Goal: Browse casually: Explore the website without a specific task or goal

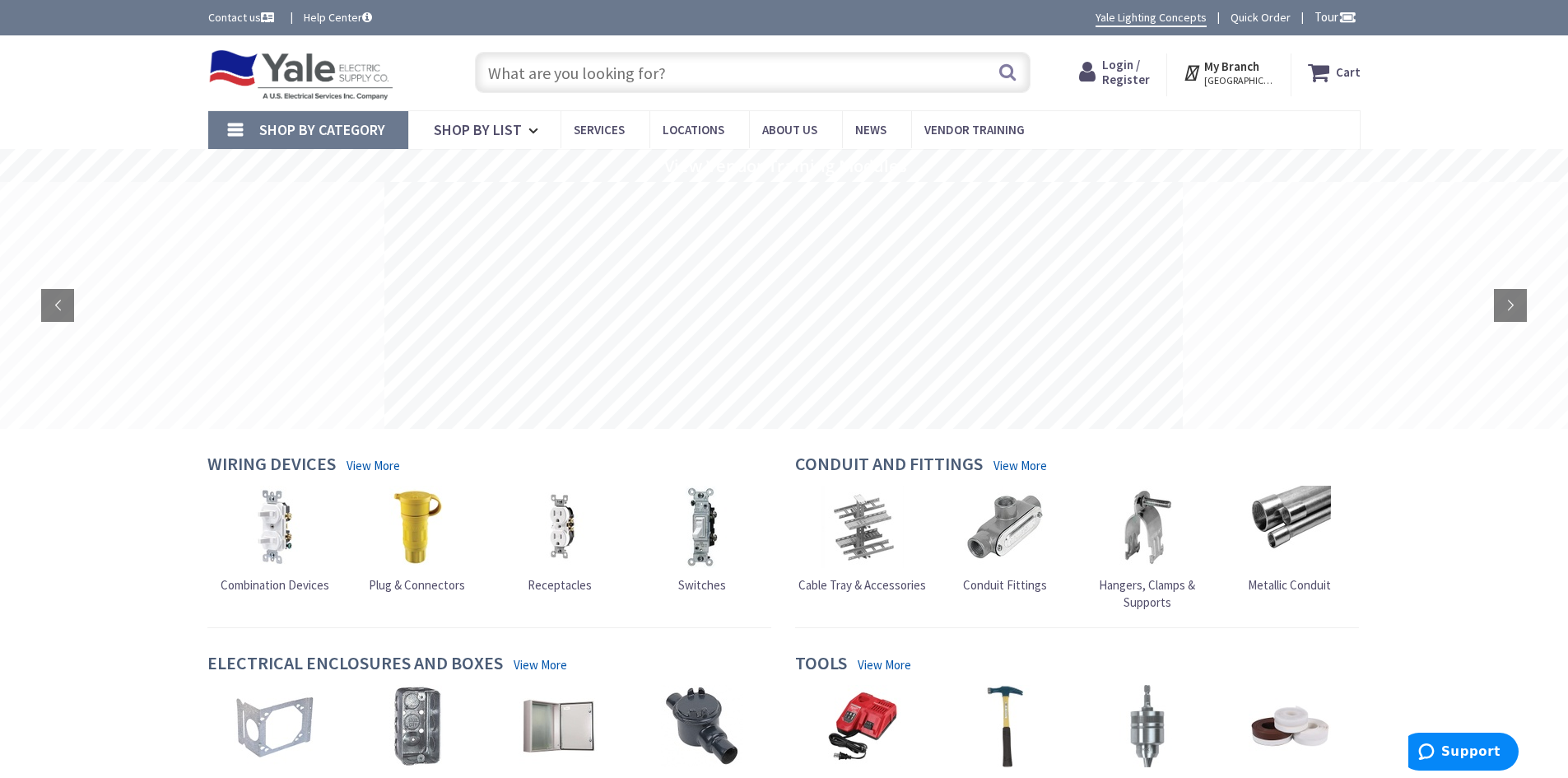
click at [77, 74] on div "Skip to Content Toggle Nav Search Cart My Cart Close" at bounding box center [784, 73] width 1568 height 75
